Goal: Task Accomplishment & Management: Complete application form

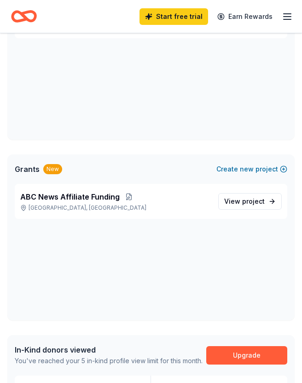
scroll to position [108, 0]
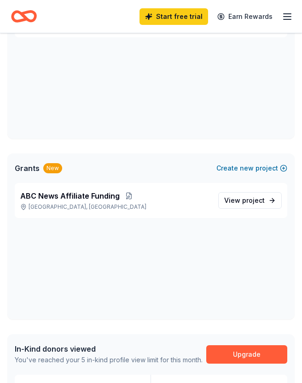
click at [250, 198] on span "project" at bounding box center [253, 200] width 23 height 8
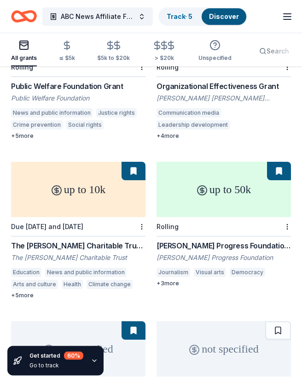
scroll to position [158, 0]
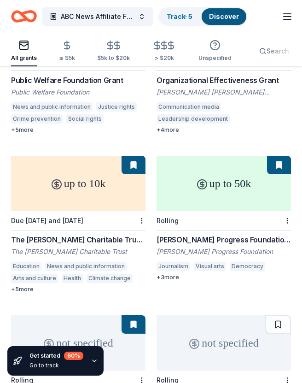
click at [221, 238] on div "[PERSON_NAME] Progress Foundation Grant" at bounding box center [224, 239] width 134 height 11
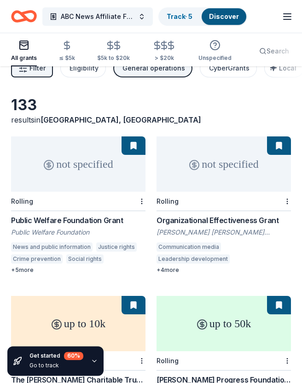
scroll to position [0, 0]
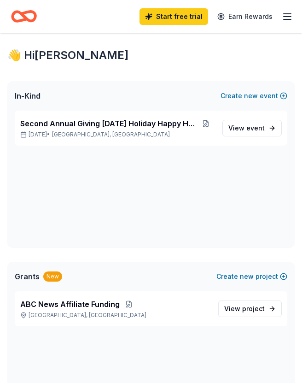
scroll to position [108, 0]
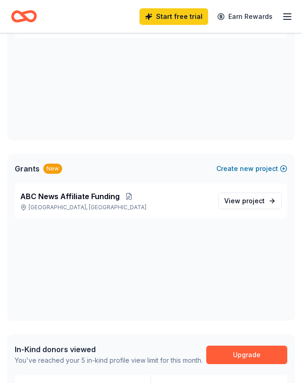
click at [252, 165] on span "new" at bounding box center [247, 168] width 14 height 11
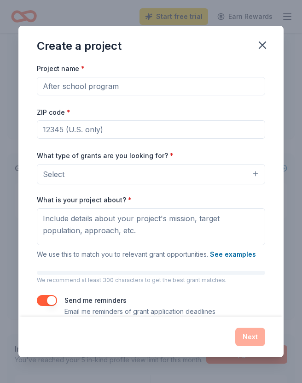
click at [132, 95] on input "Project name *" at bounding box center [151, 86] width 228 height 18
type input "Climate Connections"
click at [97, 139] on input "ZIP code *" at bounding box center [151, 129] width 228 height 18
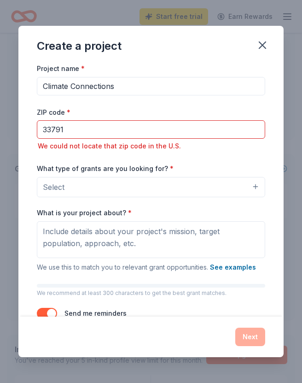
type input "33791"
click at [198, 186] on button "Select" at bounding box center [151, 187] width 228 height 20
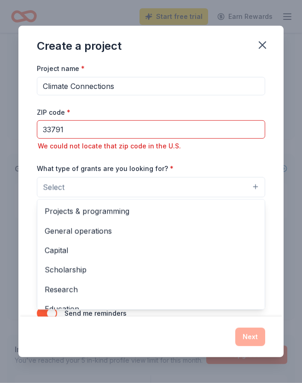
scroll to position [108, 0]
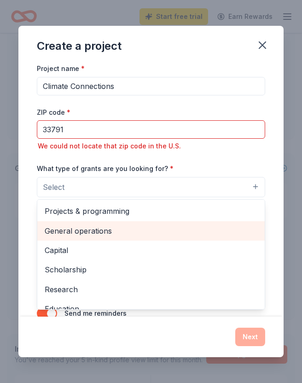
click at [121, 237] on span "General operations" at bounding box center [151, 231] width 213 height 12
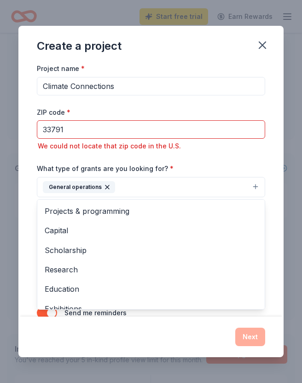
scroll to position [0, 0]
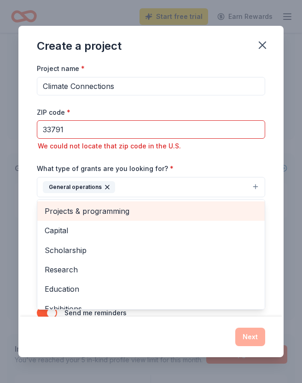
click at [150, 211] on span "Projects & programming" at bounding box center [151, 211] width 213 height 12
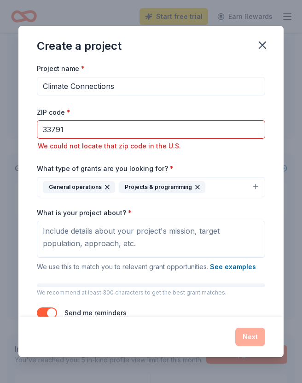
scroll to position [111, 0]
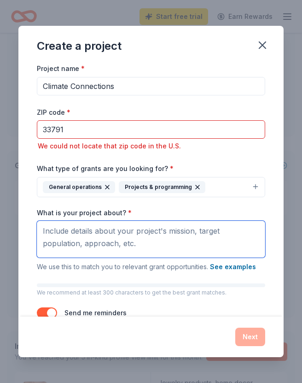
click at [61, 228] on textarea "What is your project about? *" at bounding box center [151, 239] width 228 height 37
click at [48, 231] on textarea "What is your project about? *" at bounding box center [151, 239] width 228 height 37
paste textarea "Climate Connections – Presented by Yale Climate Connections Partnered with Radi…"
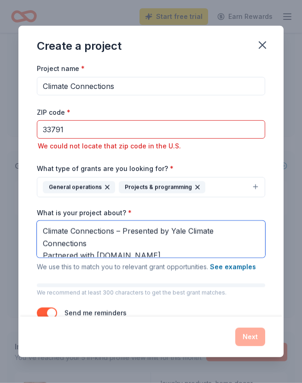
scroll to position [93, 0]
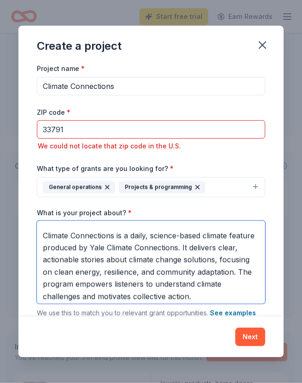
type textarea "Climate Connections – Presented by Yale Climate Connections Partnered with Radi…"
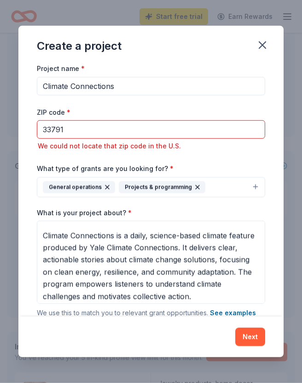
click at [76, 130] on input "33791" at bounding box center [151, 129] width 228 height 18
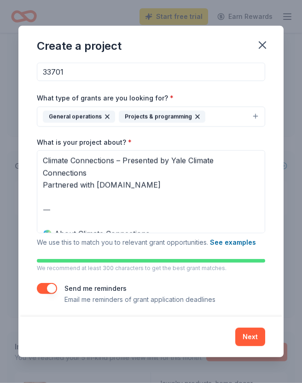
scroll to position [0, 0]
type input "33701"
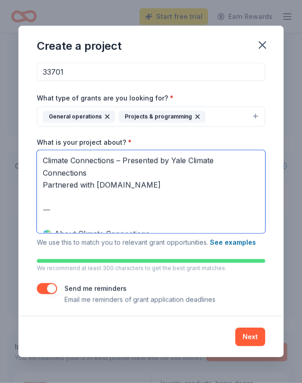
click at [72, 189] on textarea "Climate Connections – Presented by Yale Climate Connections Partnered with Radi…" at bounding box center [151, 191] width 228 height 83
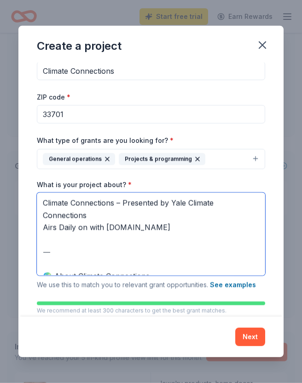
click at [105, 227] on textarea "Climate Connections – Presented by Yale Climate Connections Airs Daily on with …" at bounding box center [151, 234] width 228 height 83
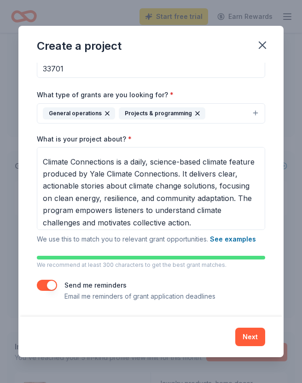
scroll to position [61, 0]
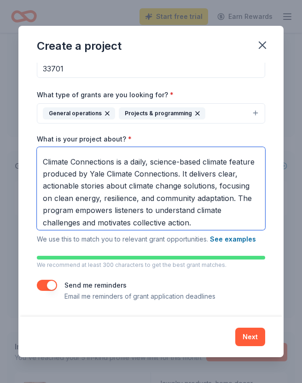
type textarea "Climate Connections – Presented by Yale Climate Connections Airs Daily on 96.7F…"
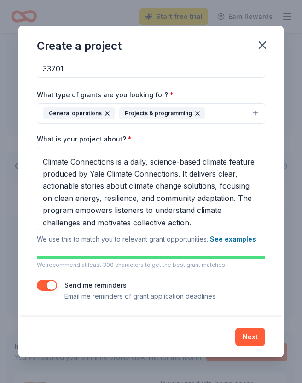
click at [258, 336] on button "Next" at bounding box center [250, 336] width 30 height 18
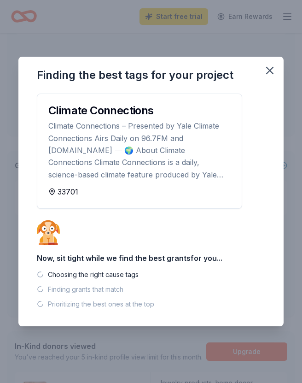
scroll to position [0, 0]
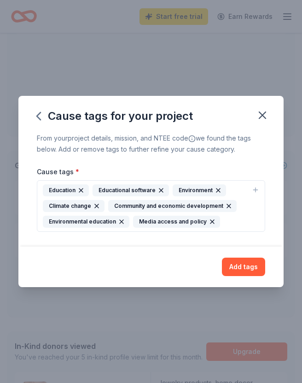
click at [94, 204] on icon "button" at bounding box center [96, 205] width 7 height 7
click at [220, 192] on icon "button" at bounding box center [218, 190] width 7 height 7
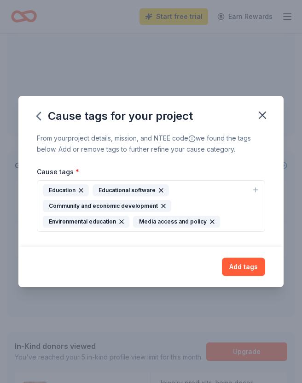
click at [118, 223] on icon "button" at bounding box center [121, 221] width 7 height 7
click at [251, 266] on button "Add tags" at bounding box center [243, 266] width 43 height 18
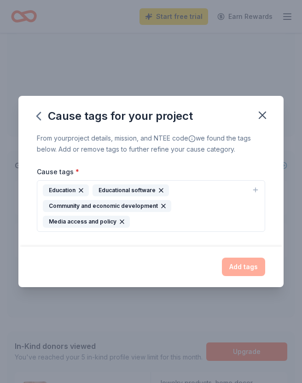
scroll to position [108, 0]
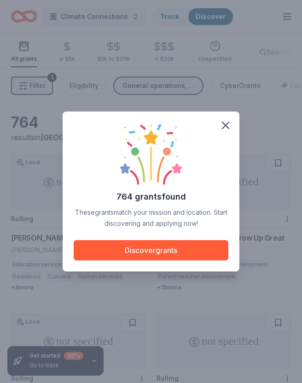
click at [213, 254] on button "Discover grants" at bounding box center [151, 250] width 155 height 20
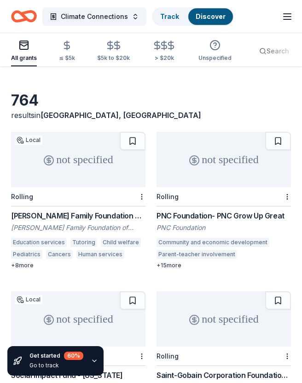
scroll to position [26, 0]
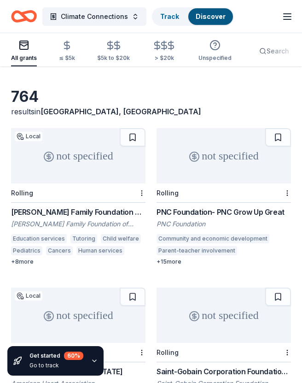
click at [256, 211] on div "PNC Foundation- PNC Grow Up Great" at bounding box center [224, 211] width 134 height 11
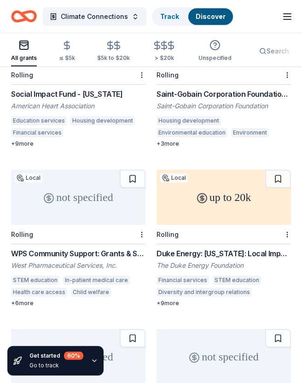
scroll to position [303, 0]
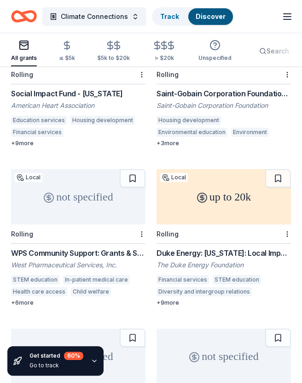
click at [263, 249] on div "Duke Energy: [US_STATE]: Local Impact Grants" at bounding box center [224, 252] width 134 height 11
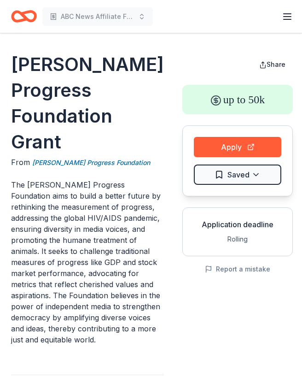
click at [245, 142] on button "Apply" at bounding box center [238, 147] width 88 height 20
click at [253, 147] on button "Apply" at bounding box center [238, 147] width 88 height 20
click at [251, 227] on div "Application deadline" at bounding box center [237, 224] width 95 height 11
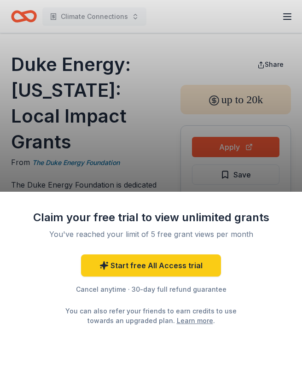
click at [257, 148] on div "Claim your free trial to view unlimited grants You've reached your limit of 5 f…" at bounding box center [151, 191] width 302 height 383
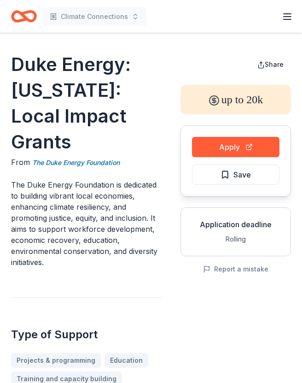
click at [264, 147] on button "Apply" at bounding box center [236, 147] width 88 height 20
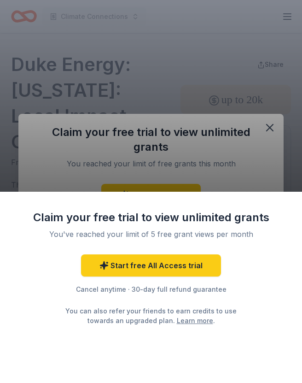
click at [273, 128] on div "Claim your free trial to view unlimited grants You've reached your limit of 5 f…" at bounding box center [151, 191] width 302 height 383
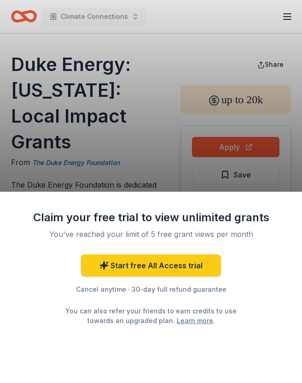
click at [23, 63] on div "Claim your free trial to view unlimited grants You've reached your limit of 5 f…" at bounding box center [151, 191] width 302 height 383
click at [261, 0] on div "Claim your free trial to view unlimited grants You've reached your limit of 5 f…" at bounding box center [151, 191] width 302 height 383
